Goal: Task Accomplishment & Management: Manage account settings

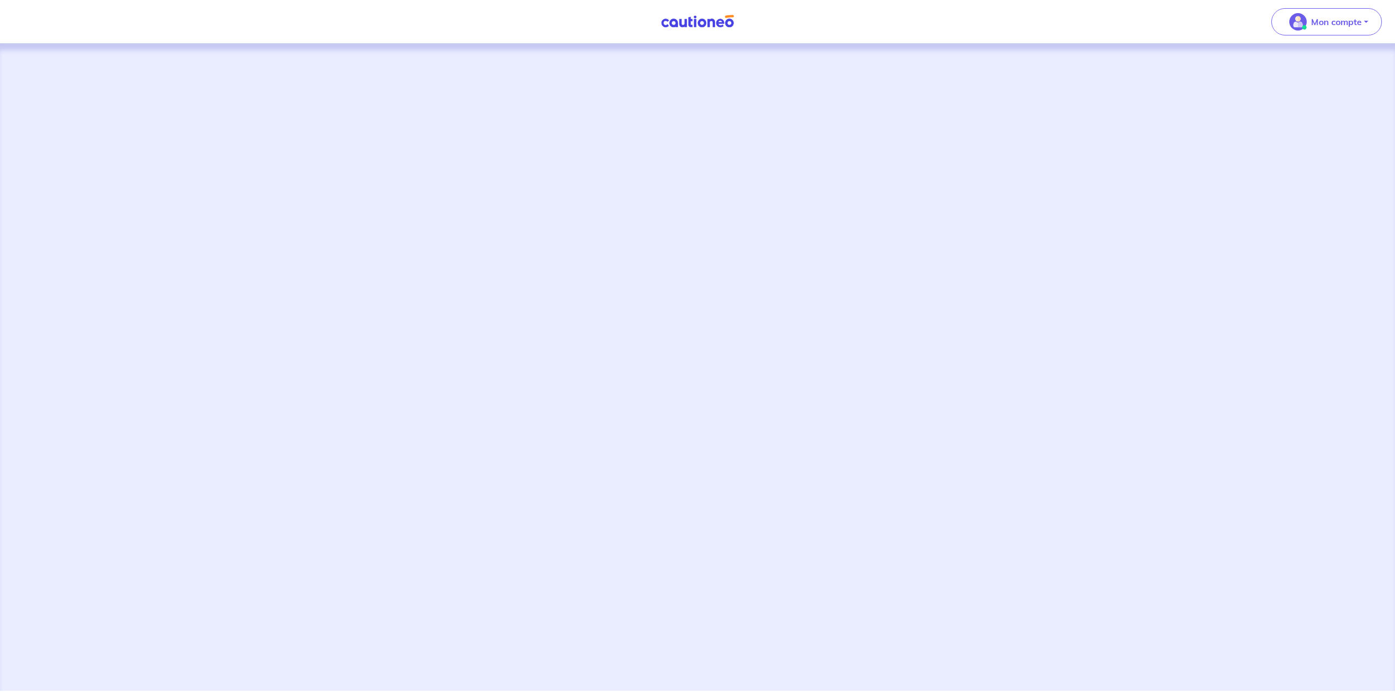
click at [676, 27] on img at bounding box center [698, 22] width 82 height 14
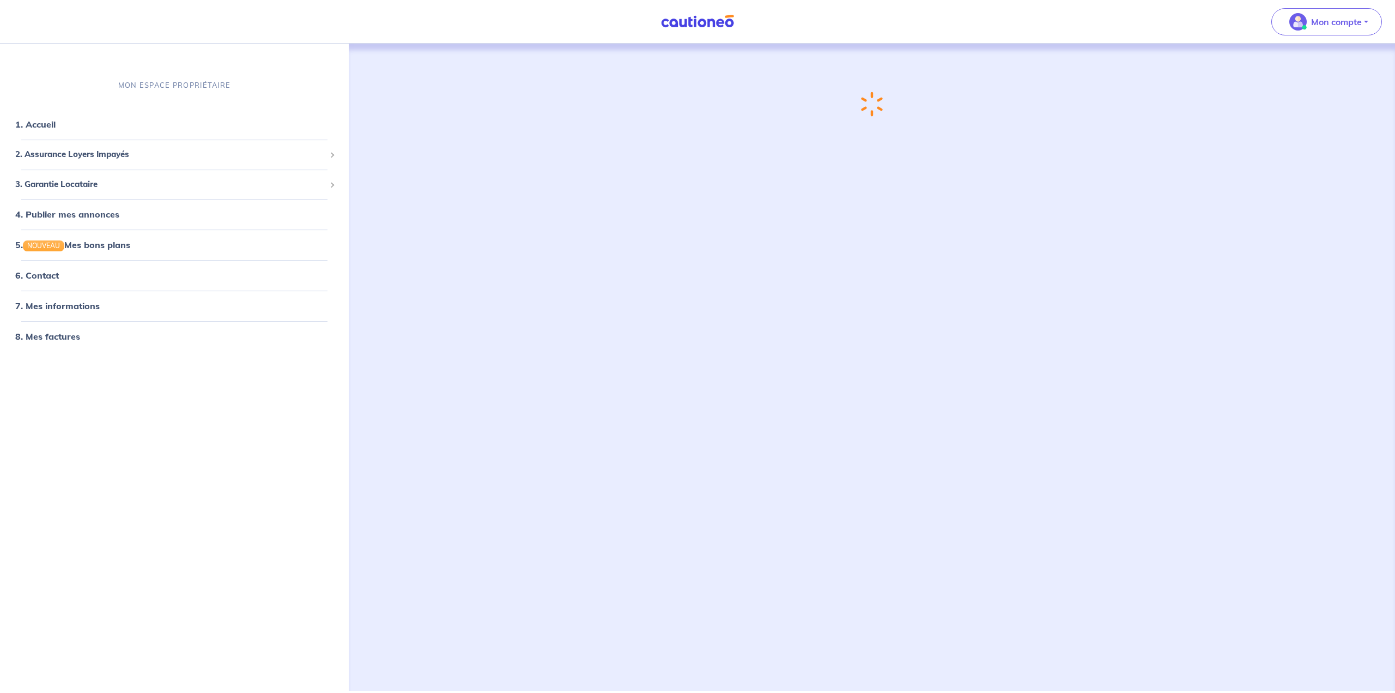
click at [677, 26] on img at bounding box center [698, 22] width 82 height 14
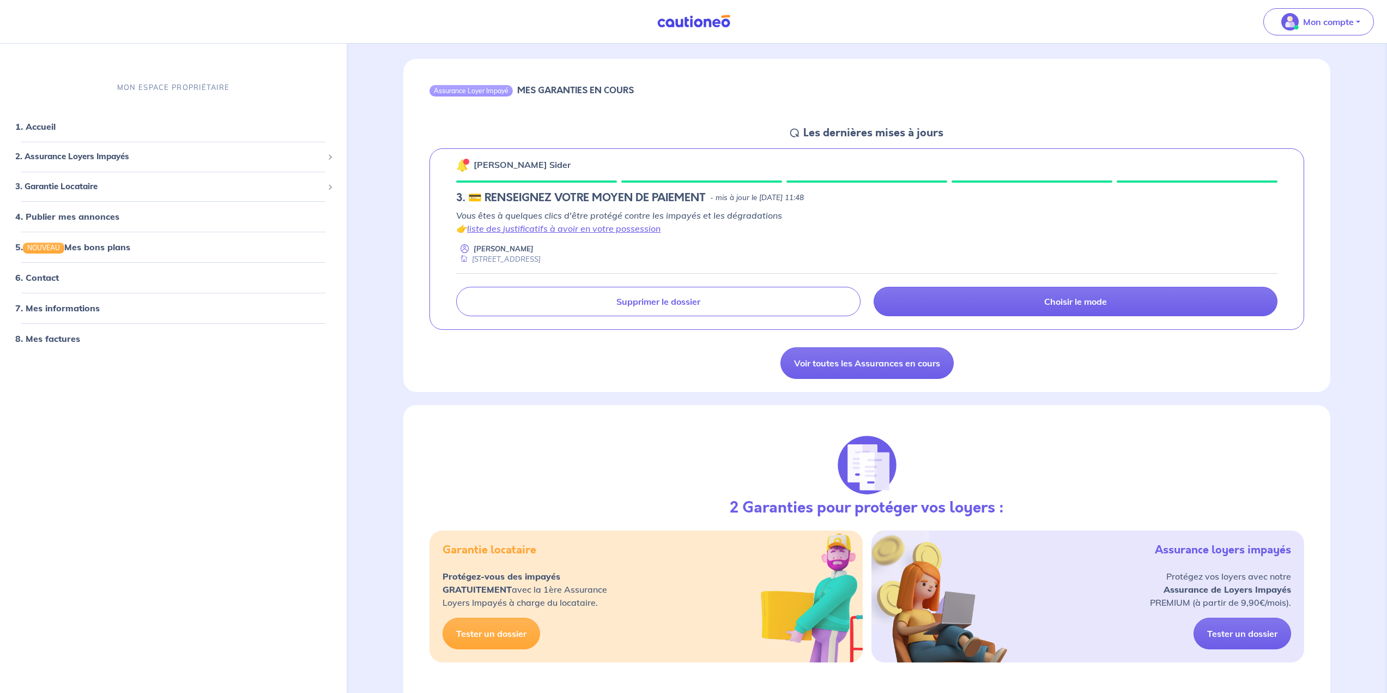
scroll to position [109, 0]
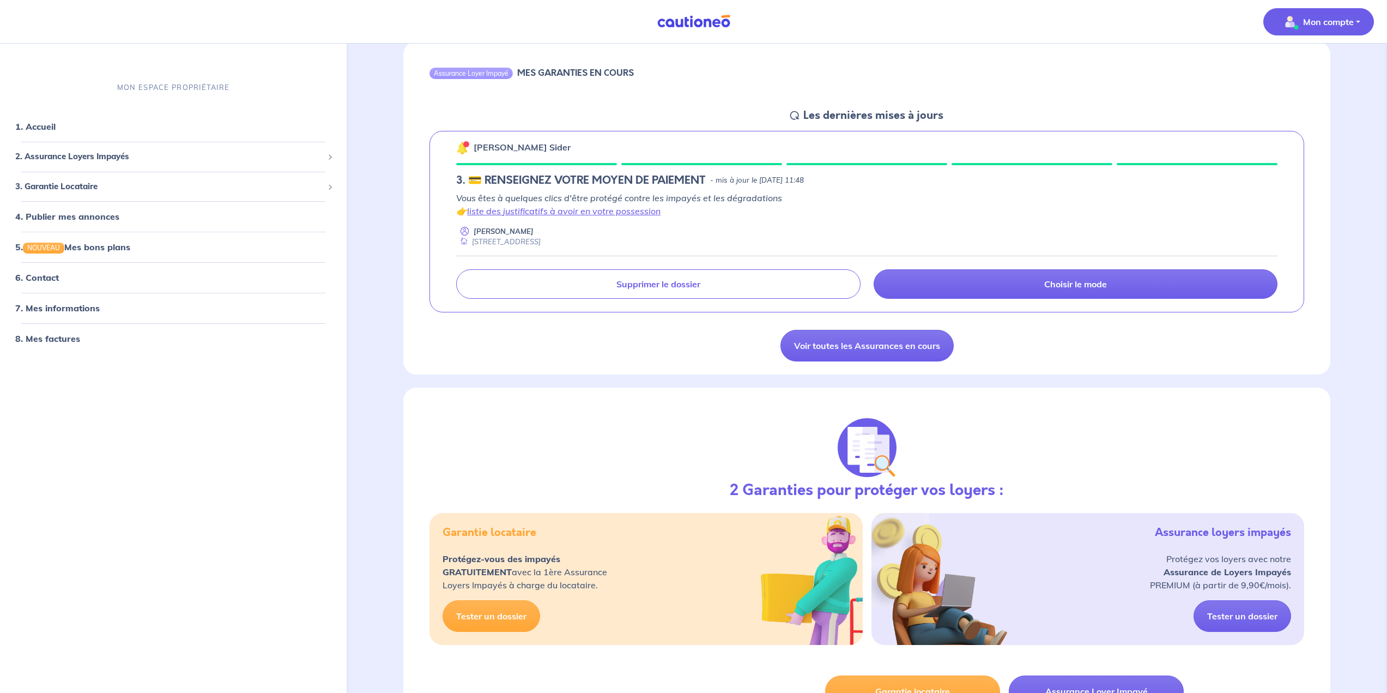
click at [693, 25] on span "Mon compte" at bounding box center [1315, 21] width 77 height 17
click at [693, 87] on link "Me déconnecter" at bounding box center [1308, 93] width 88 height 17
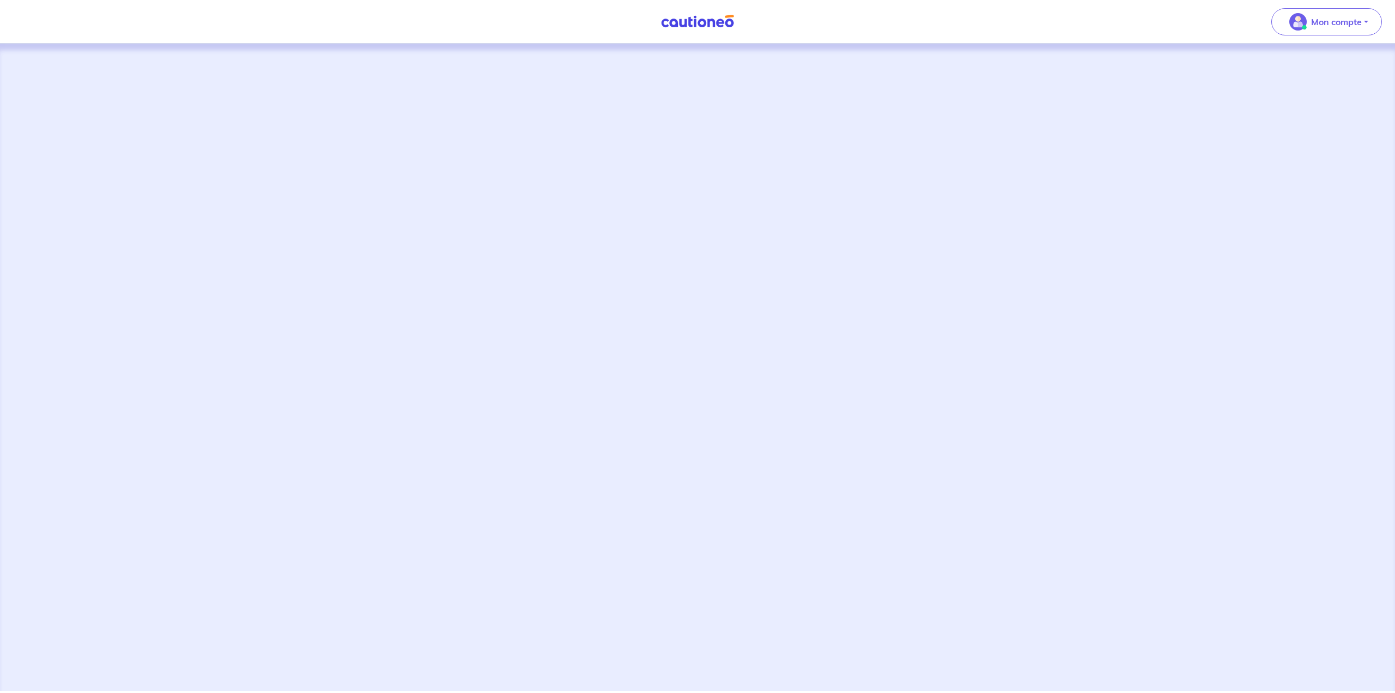
click at [722, 27] on img at bounding box center [698, 22] width 82 height 14
click at [1344, 22] on p "Mon compte" at bounding box center [1336, 21] width 51 height 13
click at [1325, 94] on link "Me déconnecter" at bounding box center [1316, 93] width 88 height 17
click at [1360, 25] on p "Mon compte" at bounding box center [1336, 21] width 51 height 13
click at [1308, 93] on link "Me déconnecter" at bounding box center [1316, 93] width 88 height 17
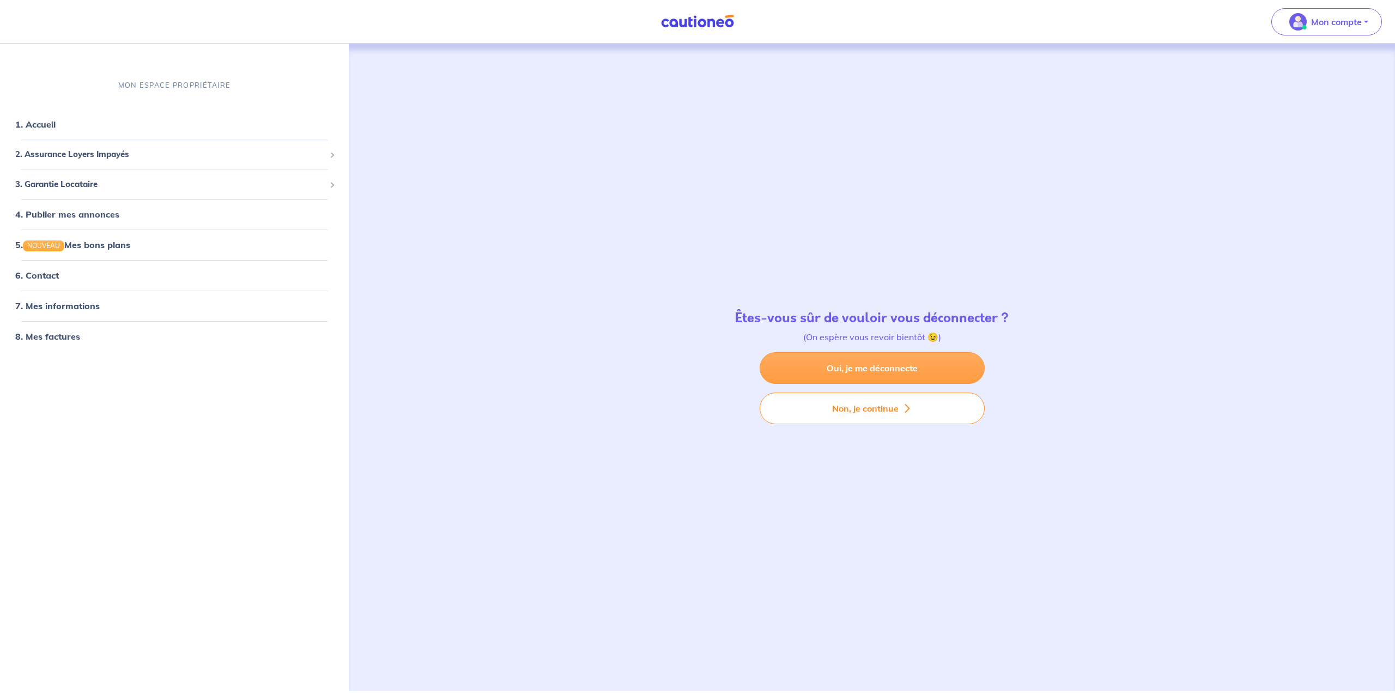
click at [870, 357] on link "Oui, je me déconnecte" at bounding box center [872, 368] width 225 height 32
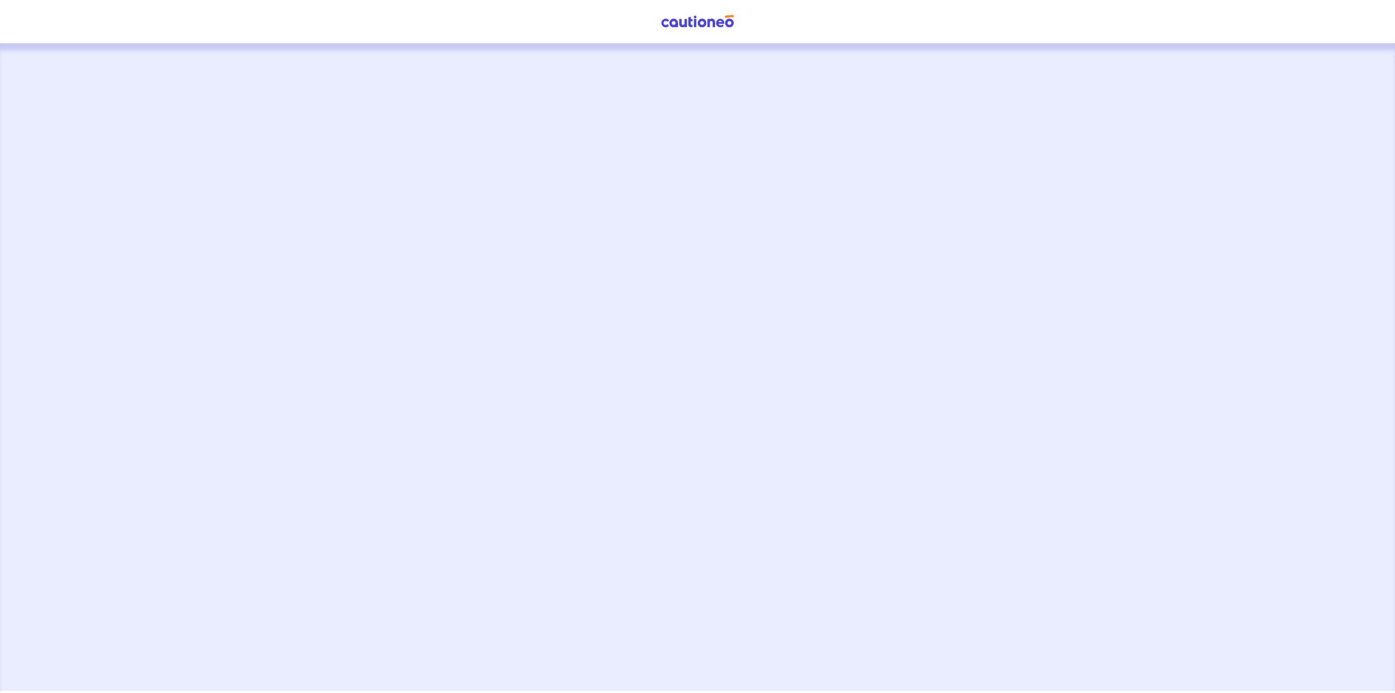
click at [686, 25] on img at bounding box center [698, 22] width 82 height 14
click at [586, 29] on nav "Mon compte" at bounding box center [697, 22] width 1395 height 44
click at [719, 26] on img at bounding box center [698, 22] width 82 height 14
click at [694, 28] on img at bounding box center [698, 22] width 82 height 14
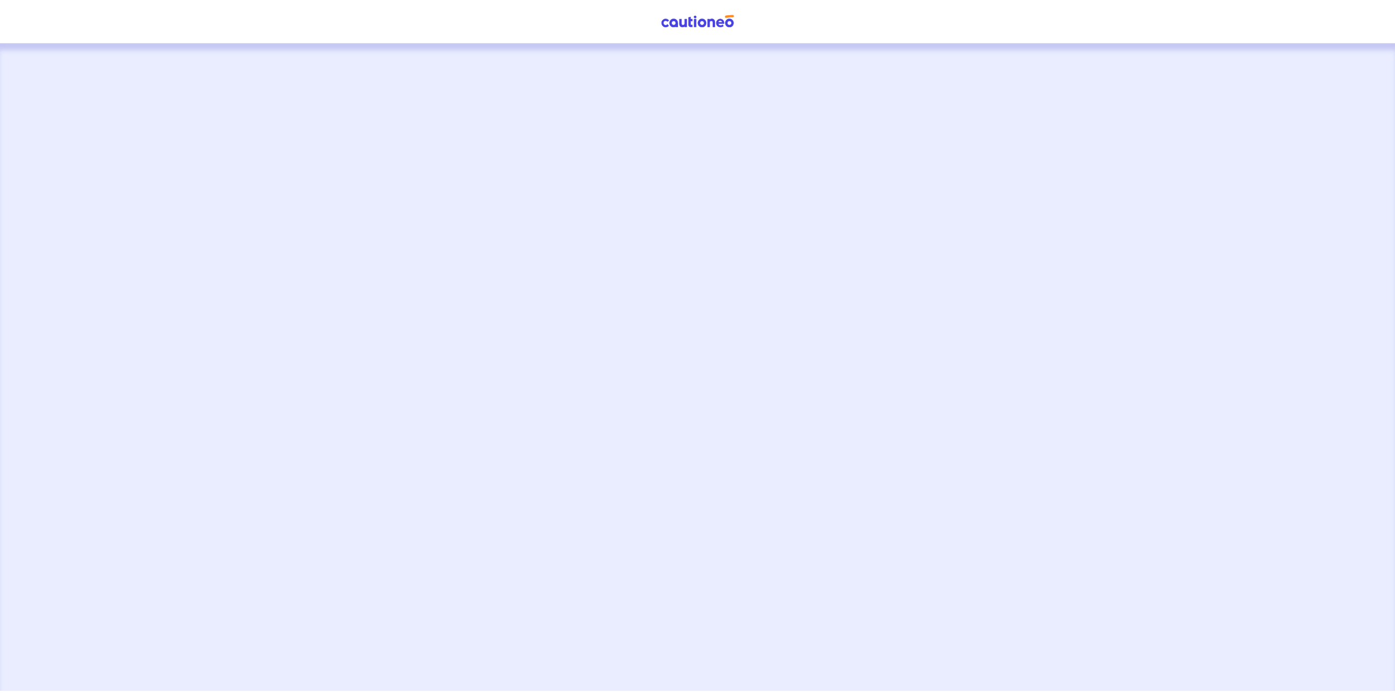
click at [675, 26] on img at bounding box center [698, 22] width 82 height 14
click at [687, 22] on img at bounding box center [698, 22] width 82 height 14
click at [692, 25] on img at bounding box center [698, 22] width 82 height 14
click at [683, 23] on img at bounding box center [698, 22] width 82 height 14
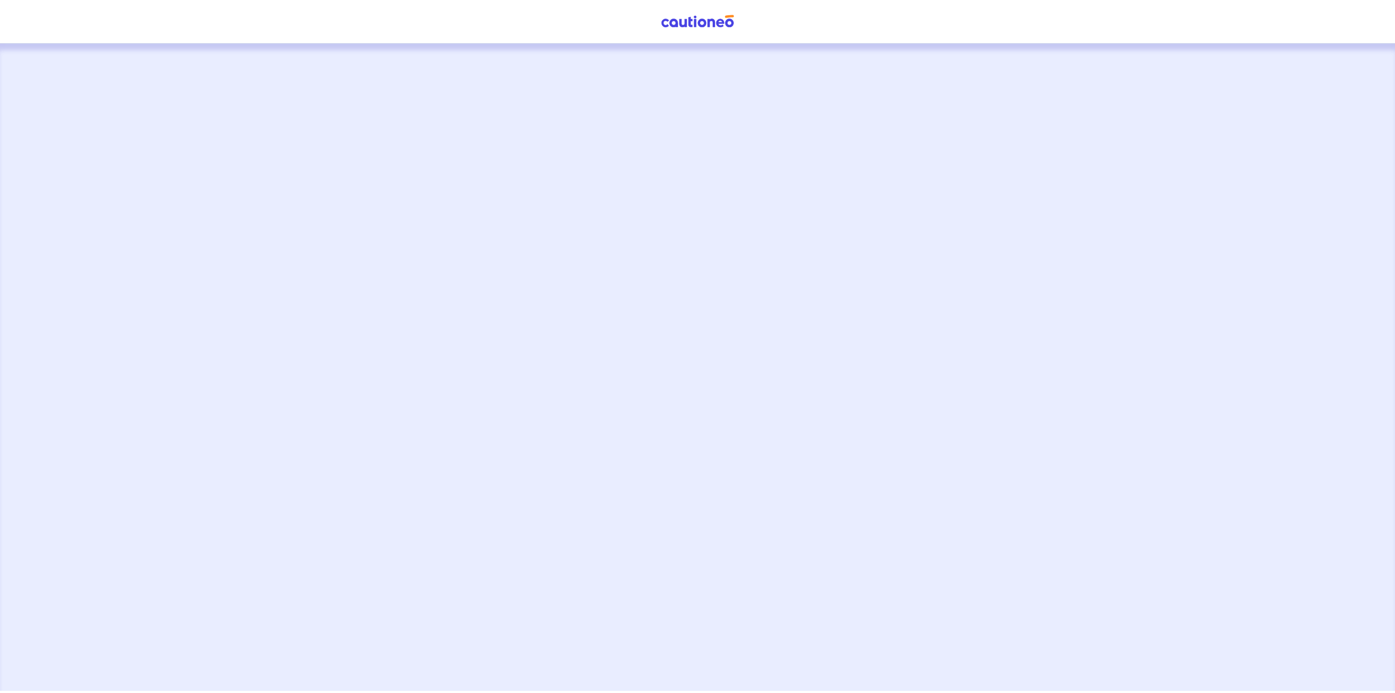
click at [712, 27] on img at bounding box center [698, 22] width 82 height 14
click at [704, 27] on img at bounding box center [698, 22] width 82 height 14
click at [562, 25] on nav "Mon compte" at bounding box center [697, 22] width 1395 height 44
click at [668, 25] on img at bounding box center [698, 22] width 82 height 14
click at [682, 24] on img at bounding box center [698, 22] width 82 height 14
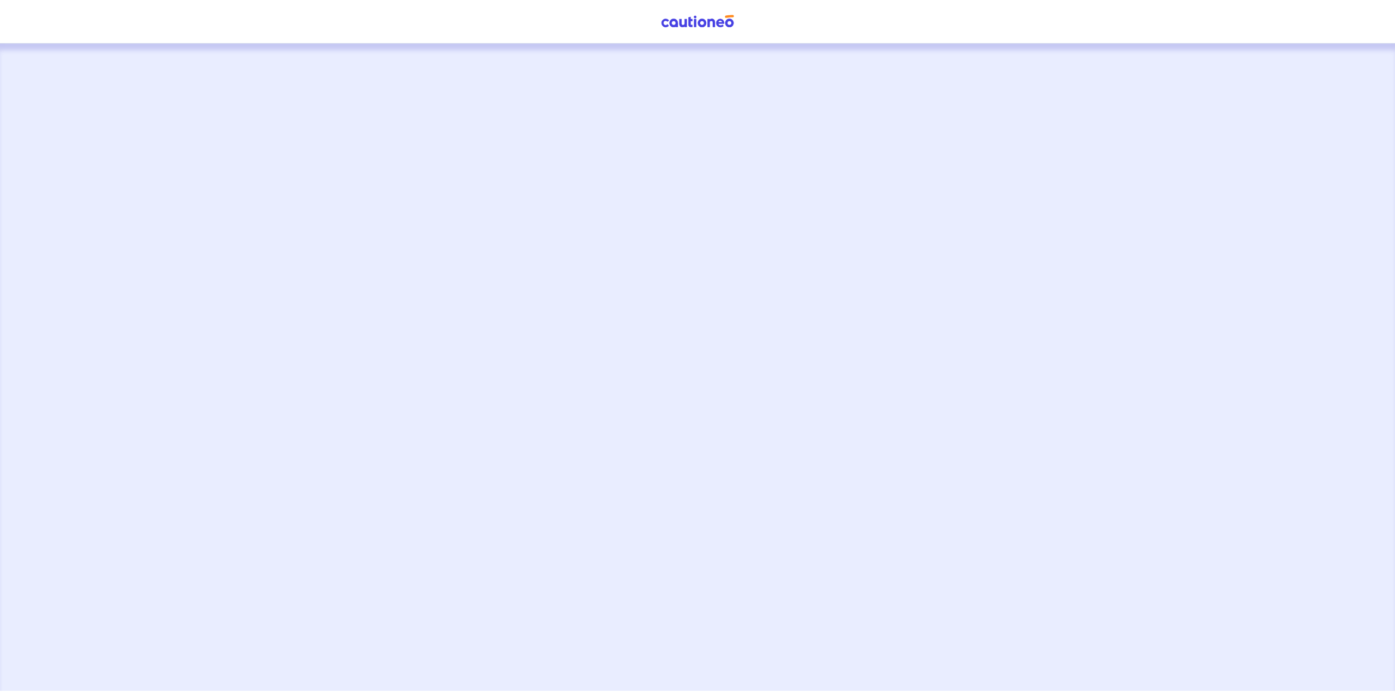
click at [685, 28] on span at bounding box center [698, 21] width 82 height 19
click at [702, 30] on span at bounding box center [698, 21] width 82 height 19
